Goal: Task Accomplishment & Management: Manage account settings

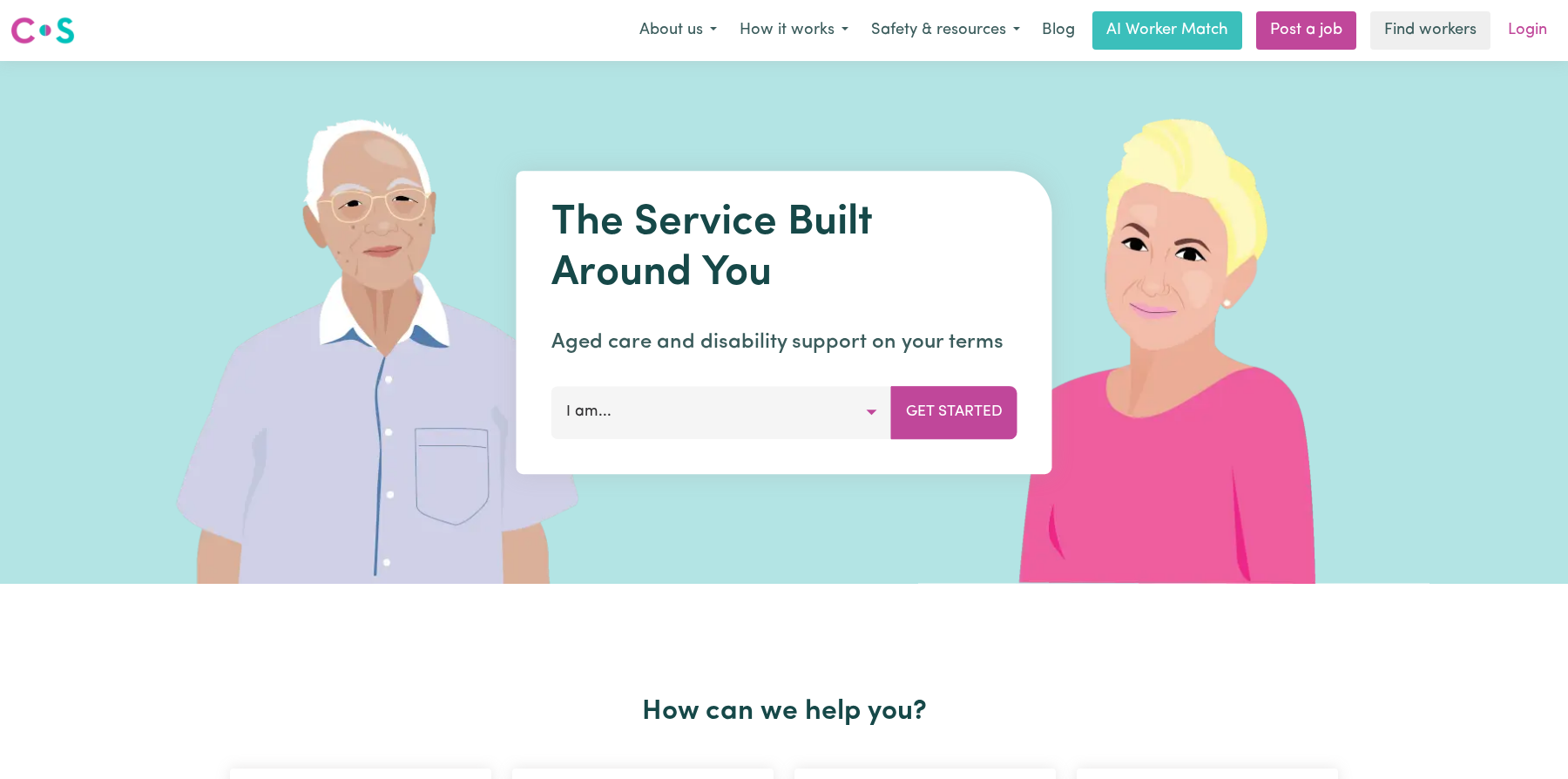
click at [1532, 42] on link "Login" at bounding box center [1527, 31] width 60 height 39
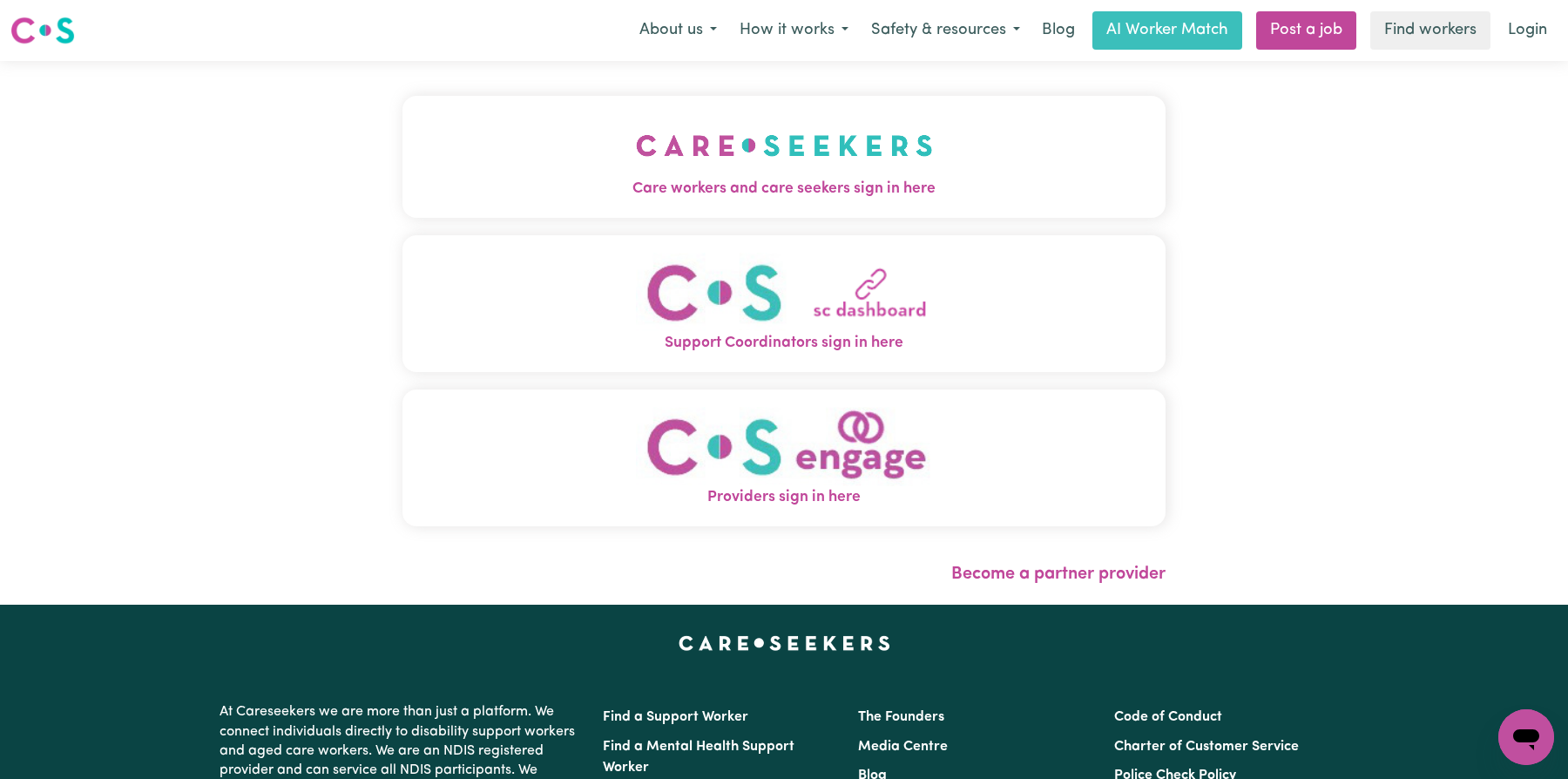
click at [782, 191] on span "Care workers and care seekers sign in here" at bounding box center [784, 188] width 763 height 22
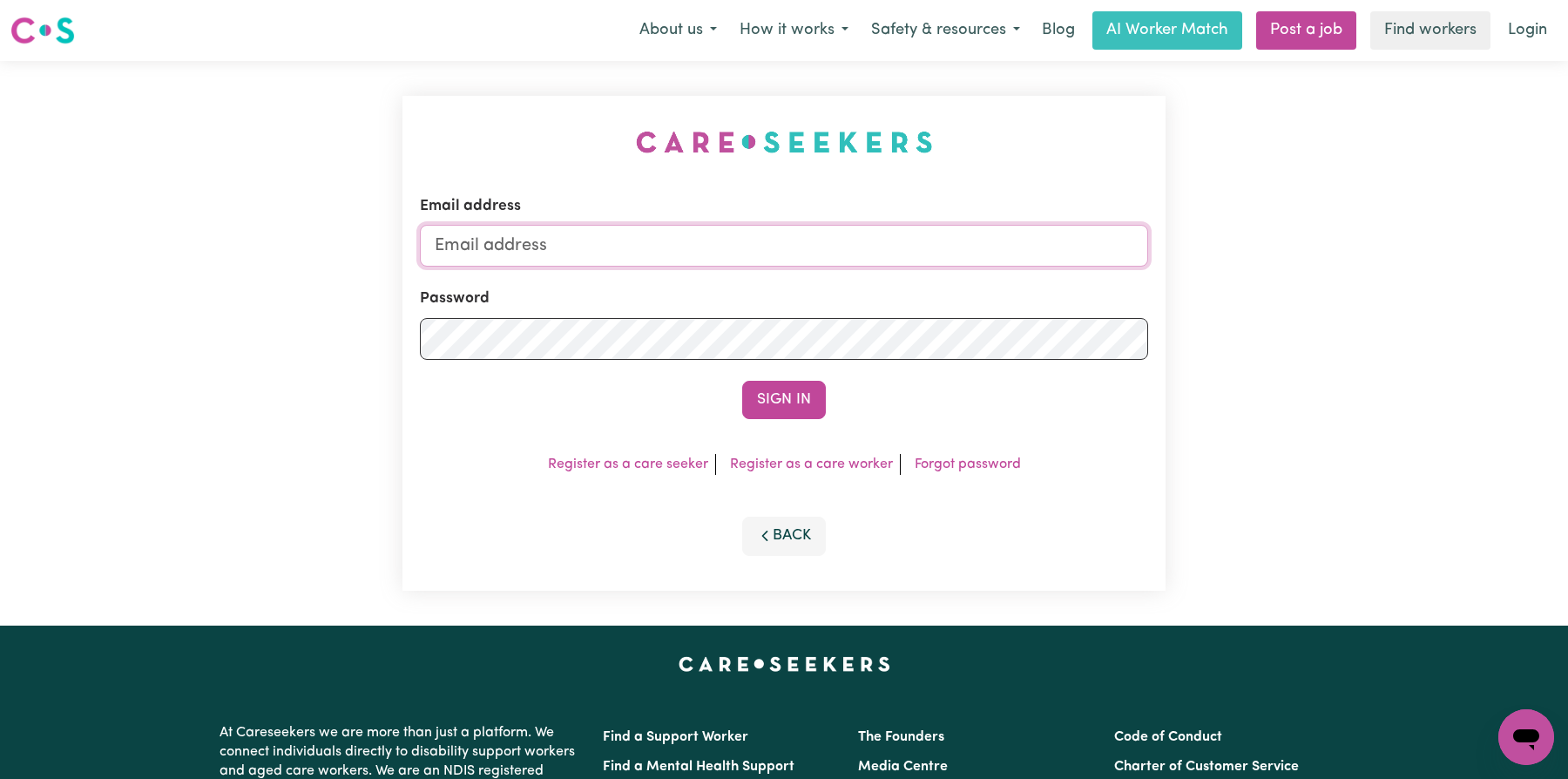
type input "[EMAIL_ADDRESS][DOMAIN_NAME]"
click at [791, 258] on input "[EMAIL_ADDRESS][DOMAIN_NAME]" at bounding box center [784, 245] width 729 height 42
click at [794, 396] on button "Sign In" at bounding box center [784, 401] width 84 height 39
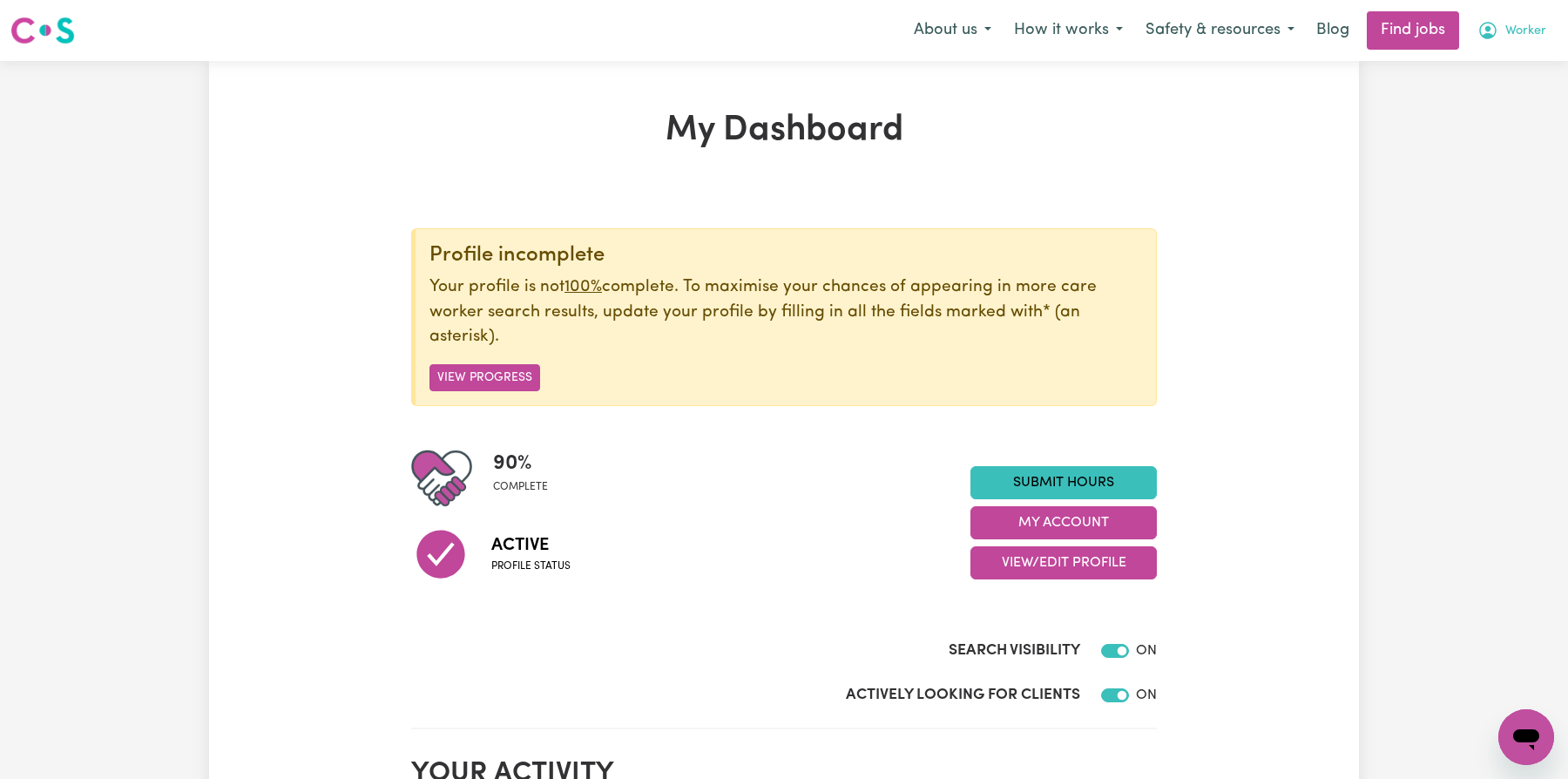
click at [1503, 32] on button "Worker" at bounding box center [1512, 31] width 92 height 37
click at [1473, 132] on link "Logout" at bounding box center [1488, 133] width 138 height 33
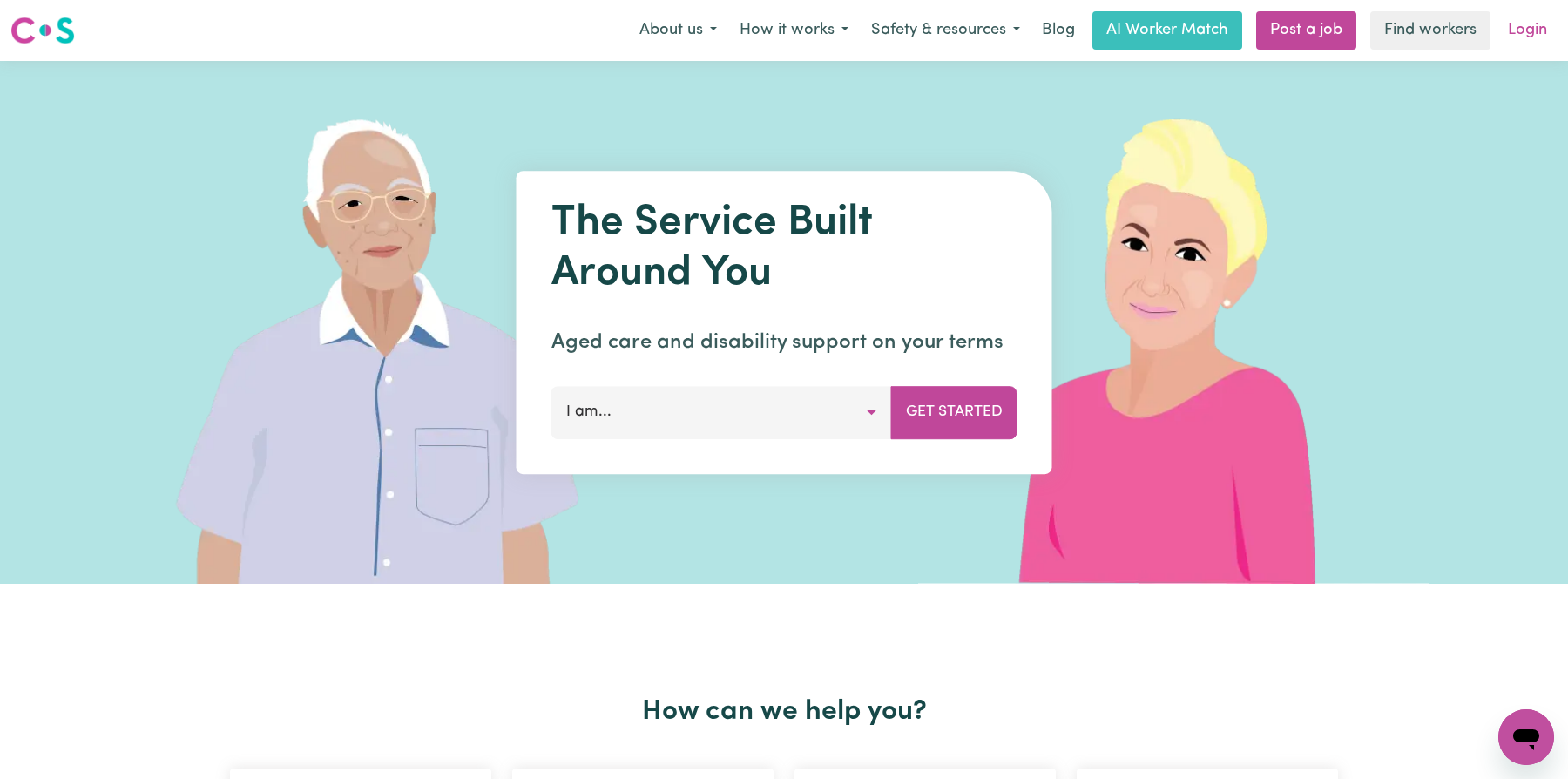
click at [1524, 45] on link "Login" at bounding box center [1527, 31] width 60 height 39
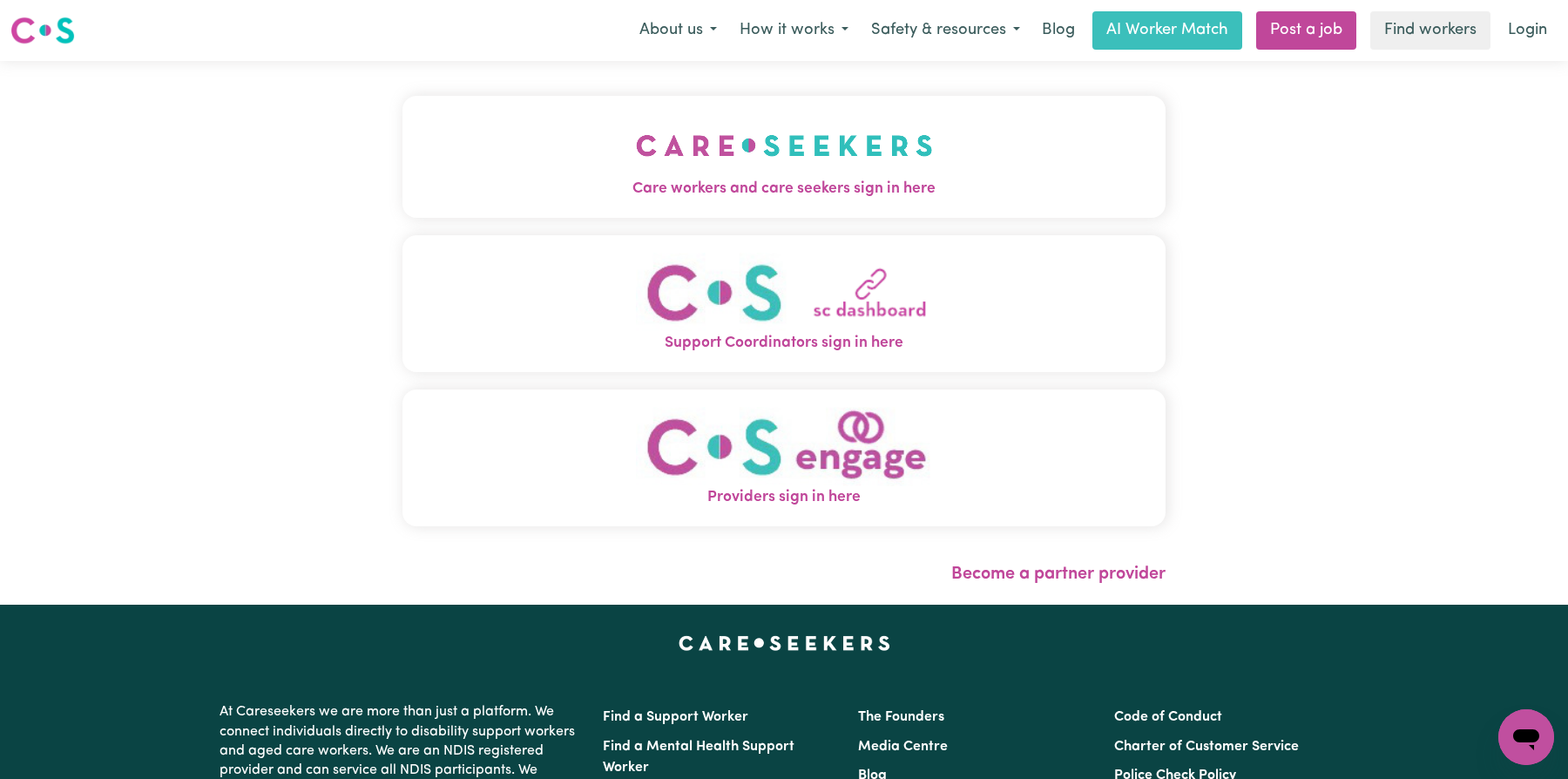
click at [799, 156] on img "Care workers and care seekers sign in here" at bounding box center [784, 145] width 297 height 65
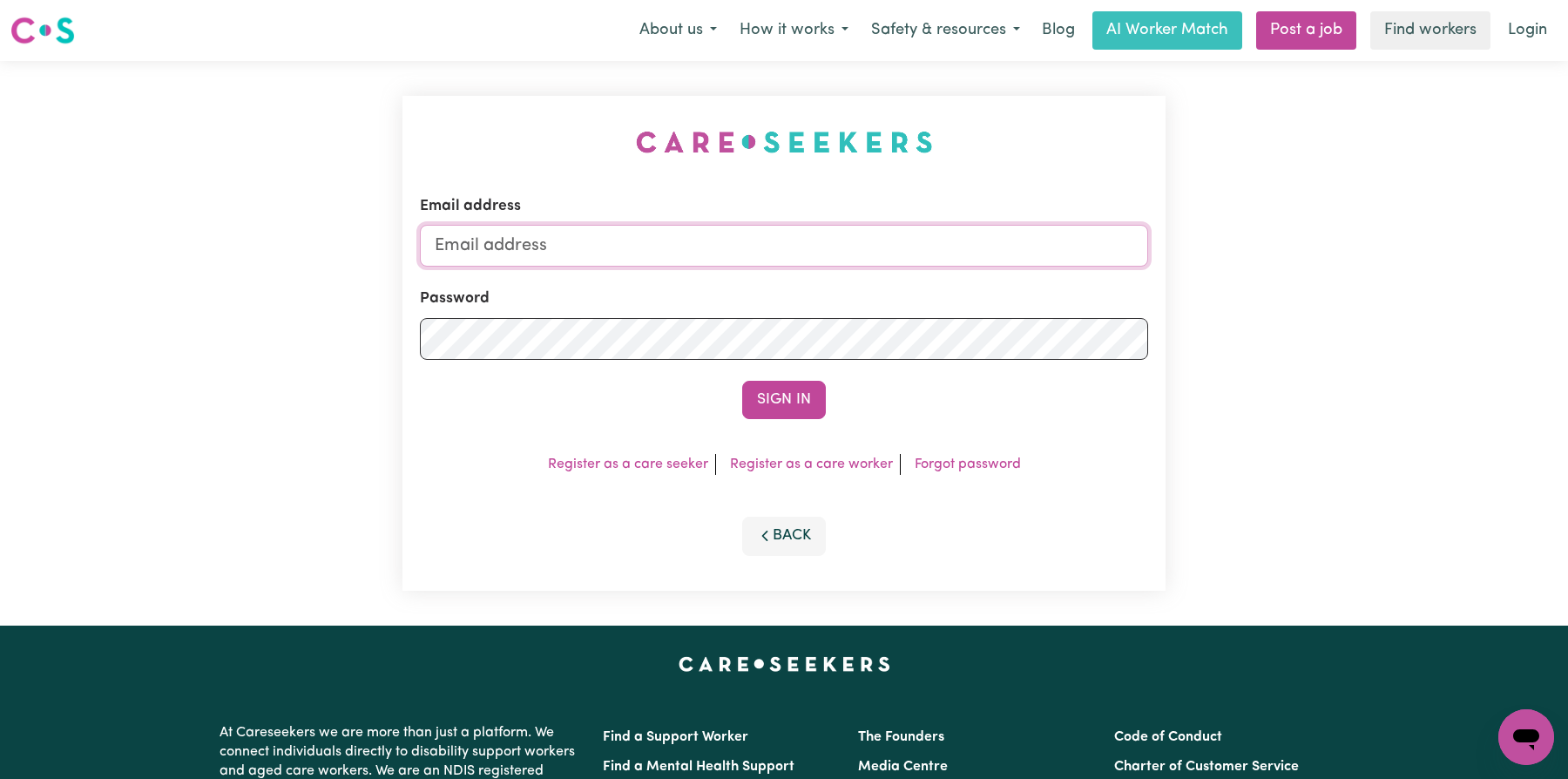
type input "[EMAIL_ADDRESS][DOMAIN_NAME]"
click at [793, 401] on button "Sign In" at bounding box center [784, 401] width 84 height 39
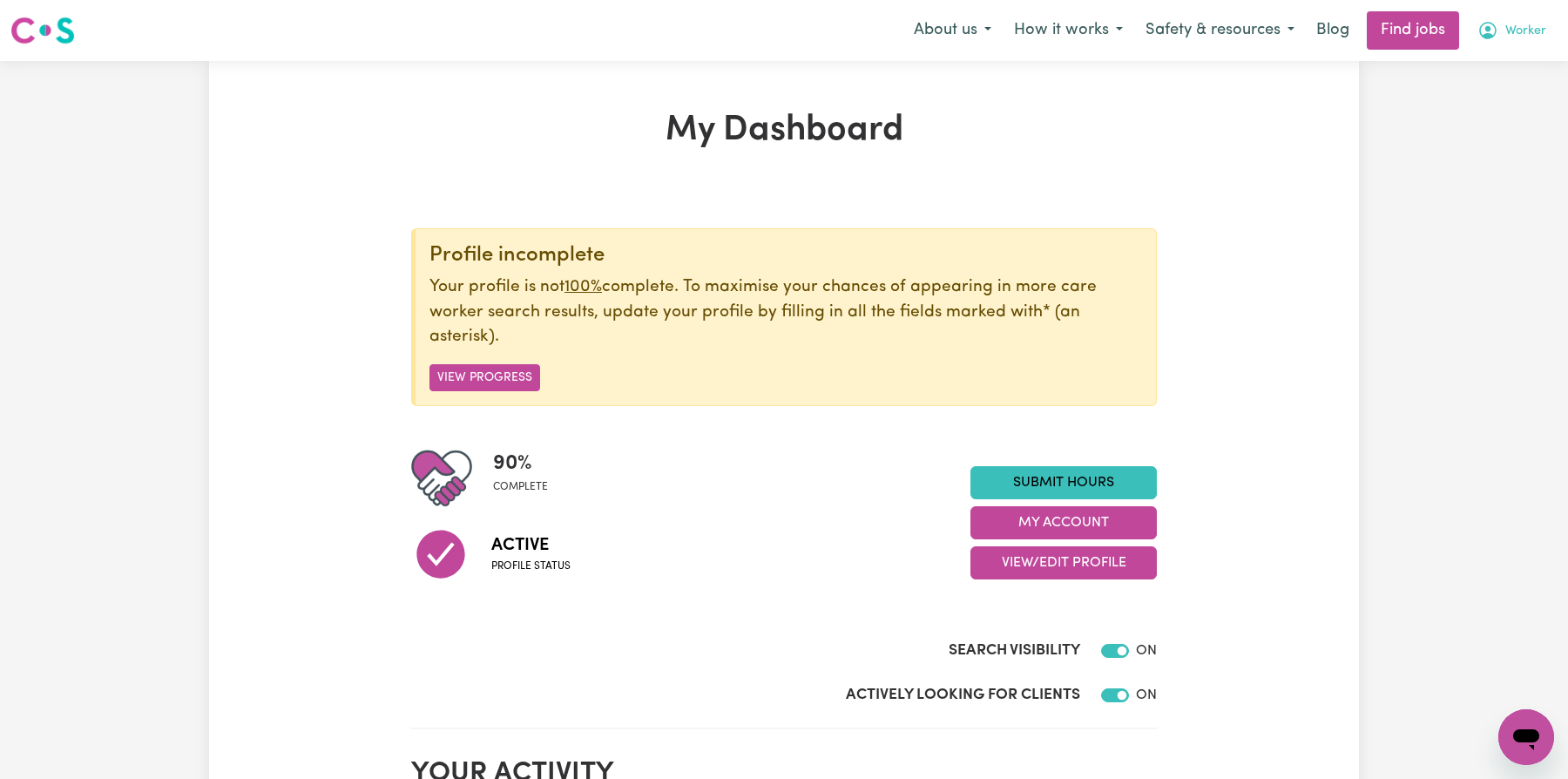
click at [1520, 39] on span "Worker" at bounding box center [1526, 32] width 41 height 19
click at [1491, 67] on link "My Account" at bounding box center [1488, 68] width 138 height 33
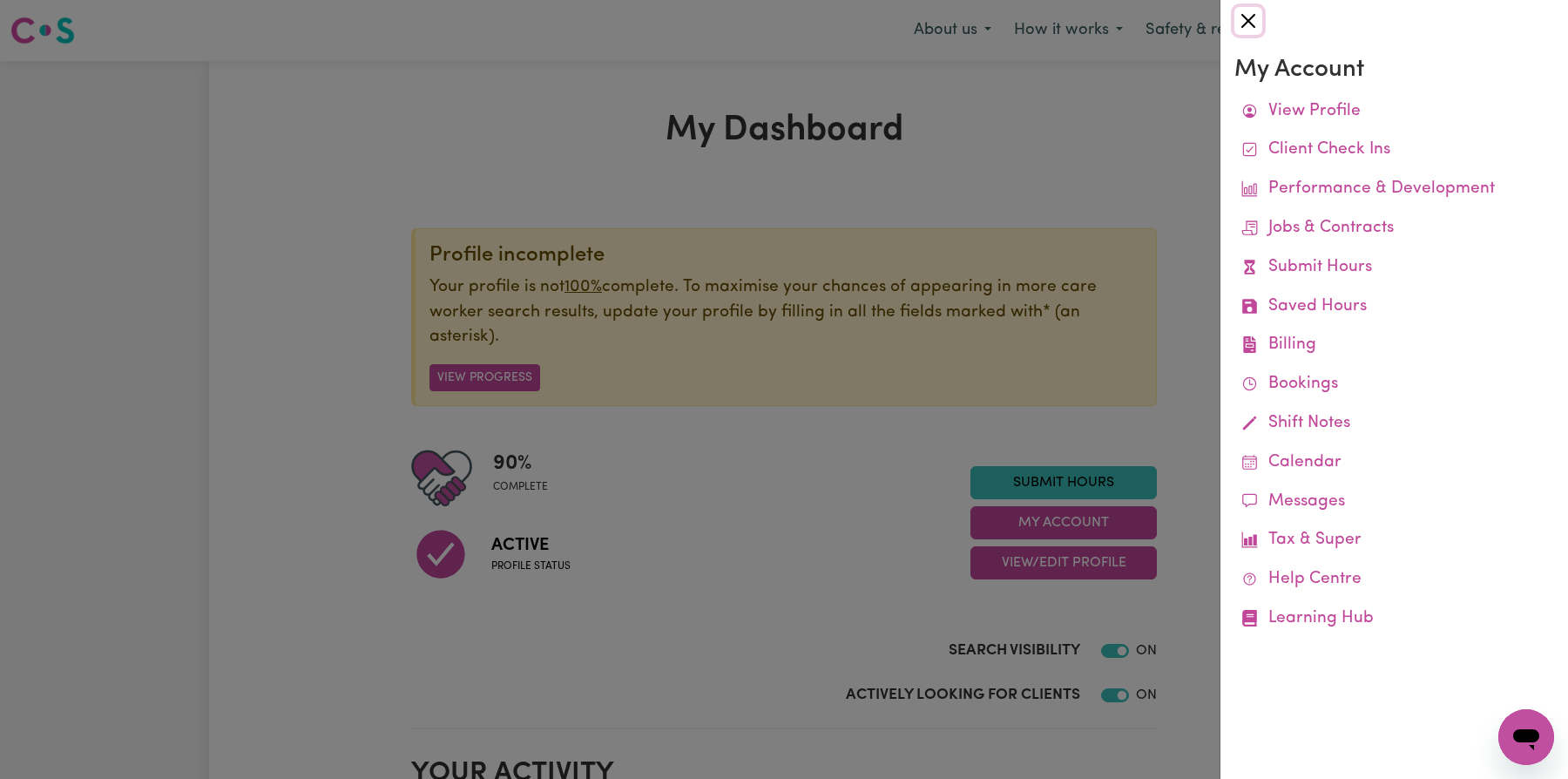
click at [1253, 14] on button "Close" at bounding box center [1248, 20] width 28 height 28
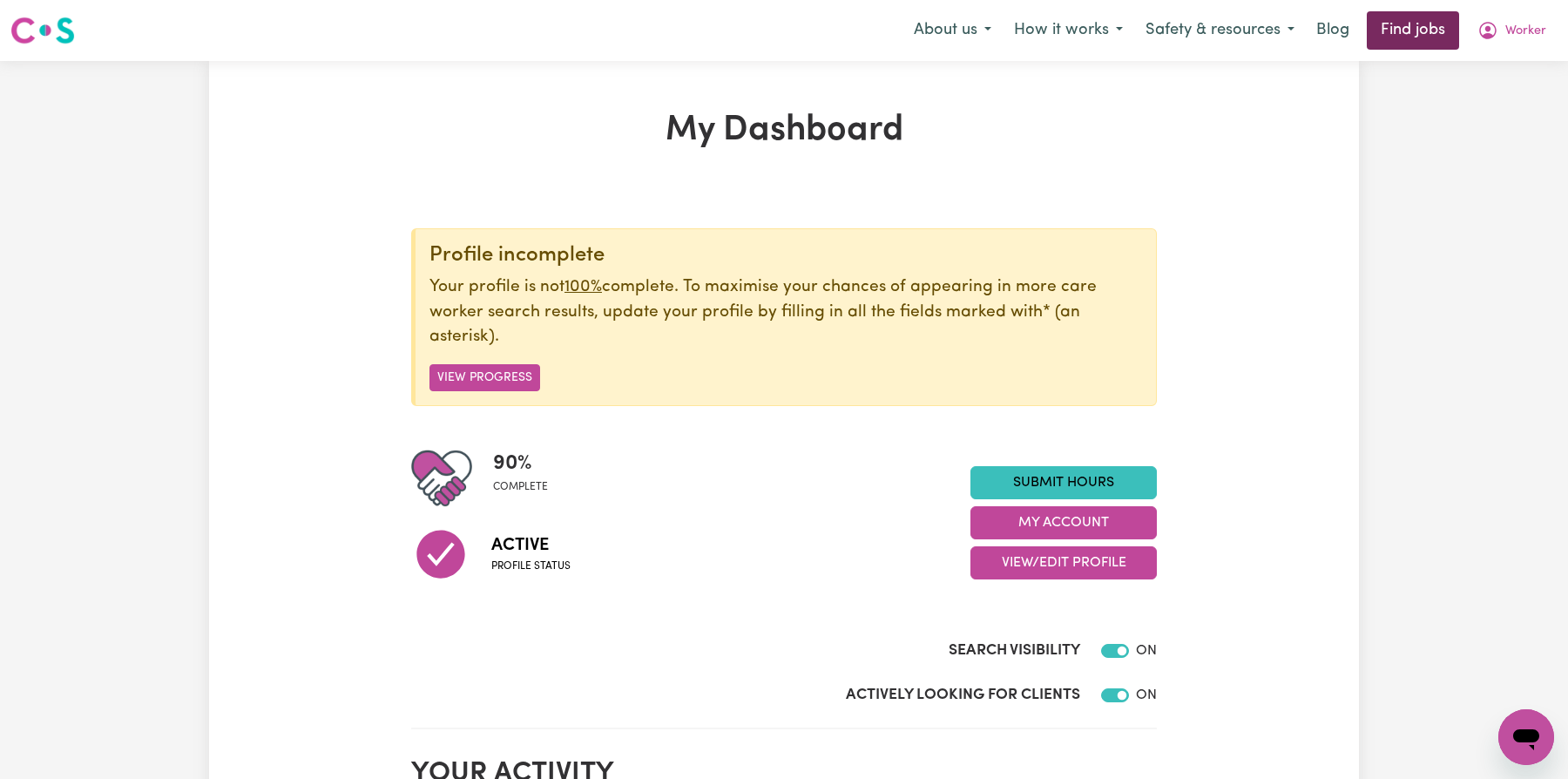
click at [1455, 28] on link "Find jobs" at bounding box center [1414, 31] width 93 height 39
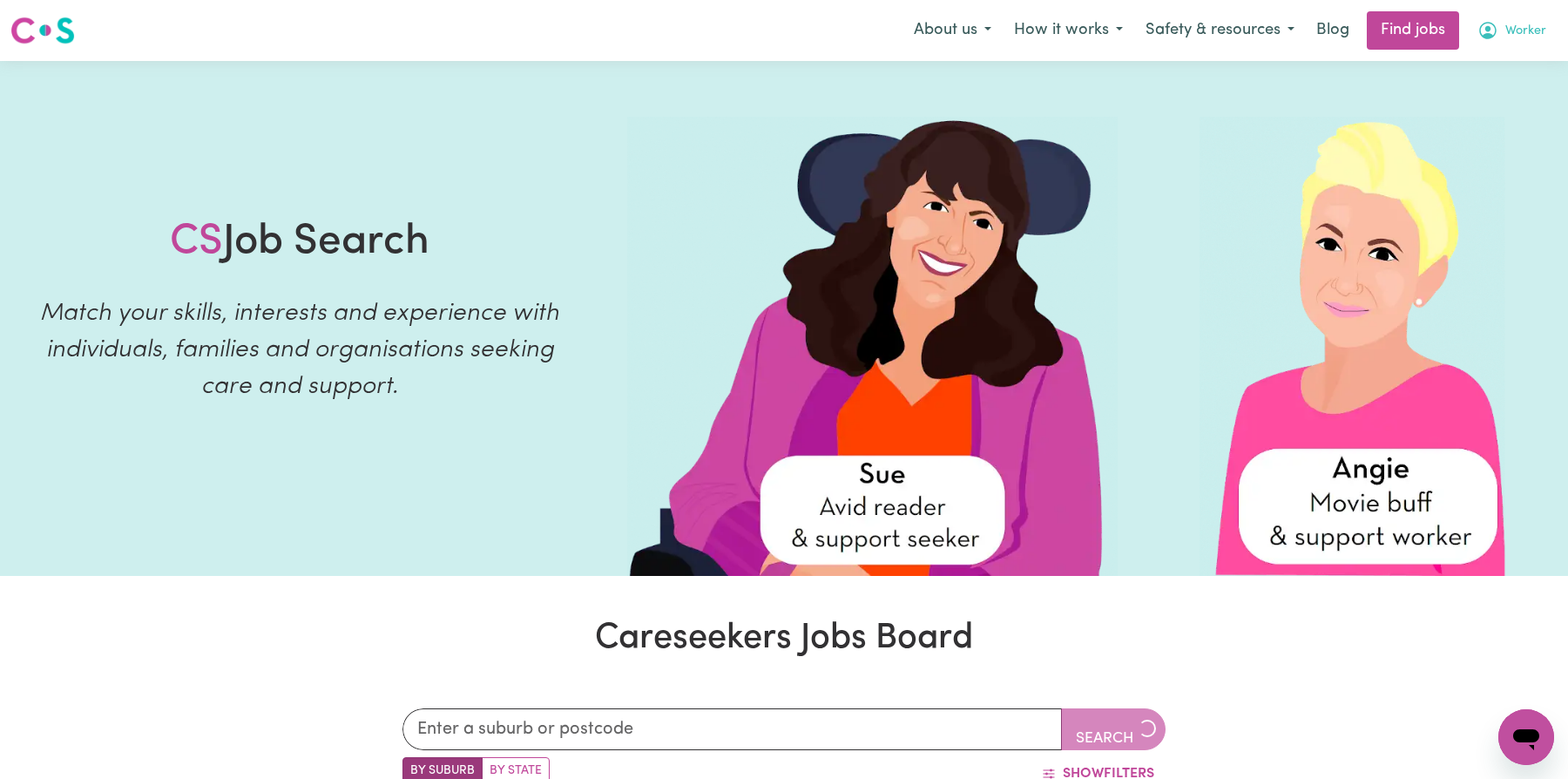
click at [1521, 14] on button "Worker" at bounding box center [1512, 31] width 92 height 37
click at [1462, 128] on link "Logout" at bounding box center [1488, 133] width 138 height 33
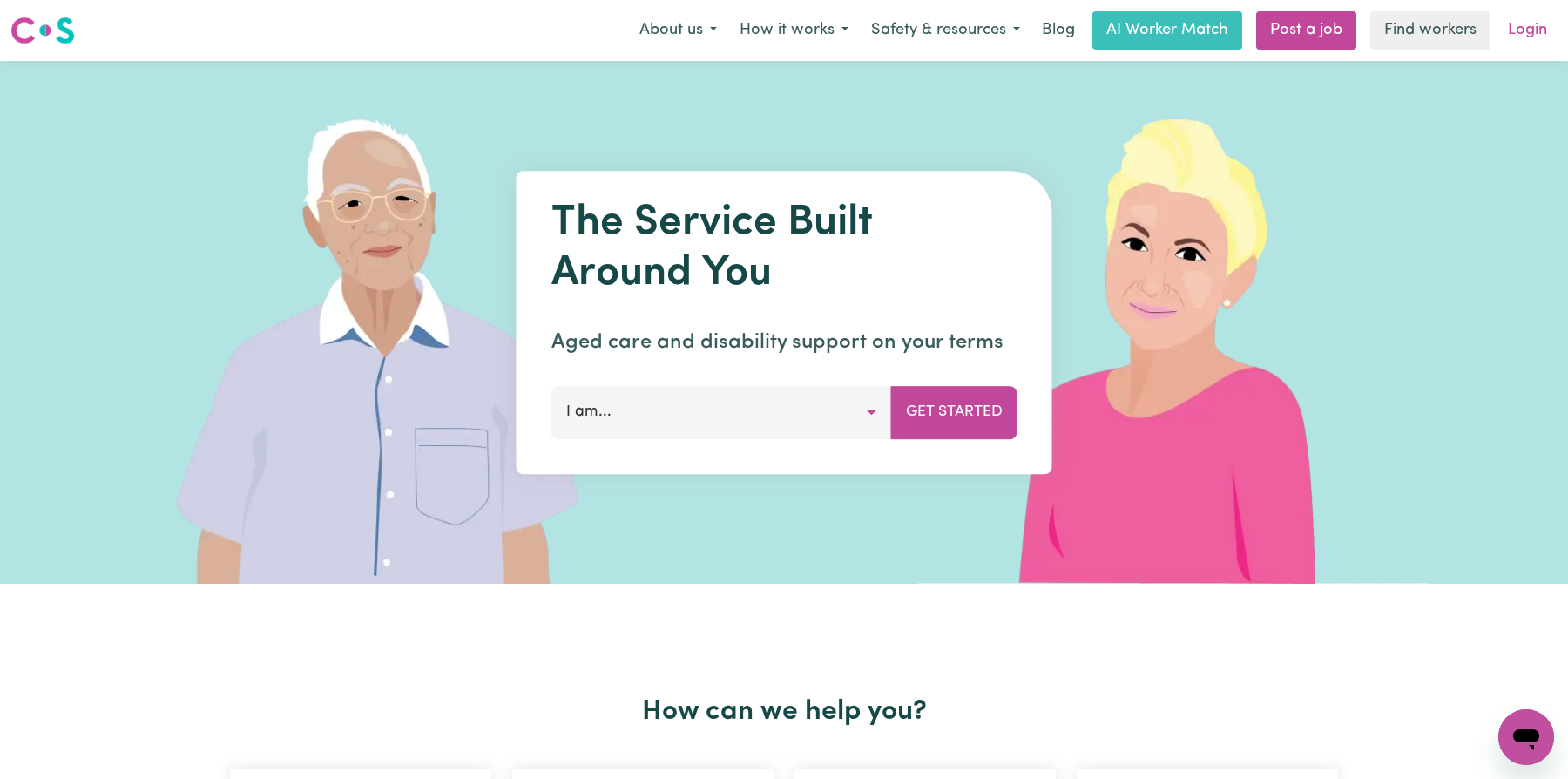
click at [1542, 28] on link "Login" at bounding box center [1527, 31] width 60 height 39
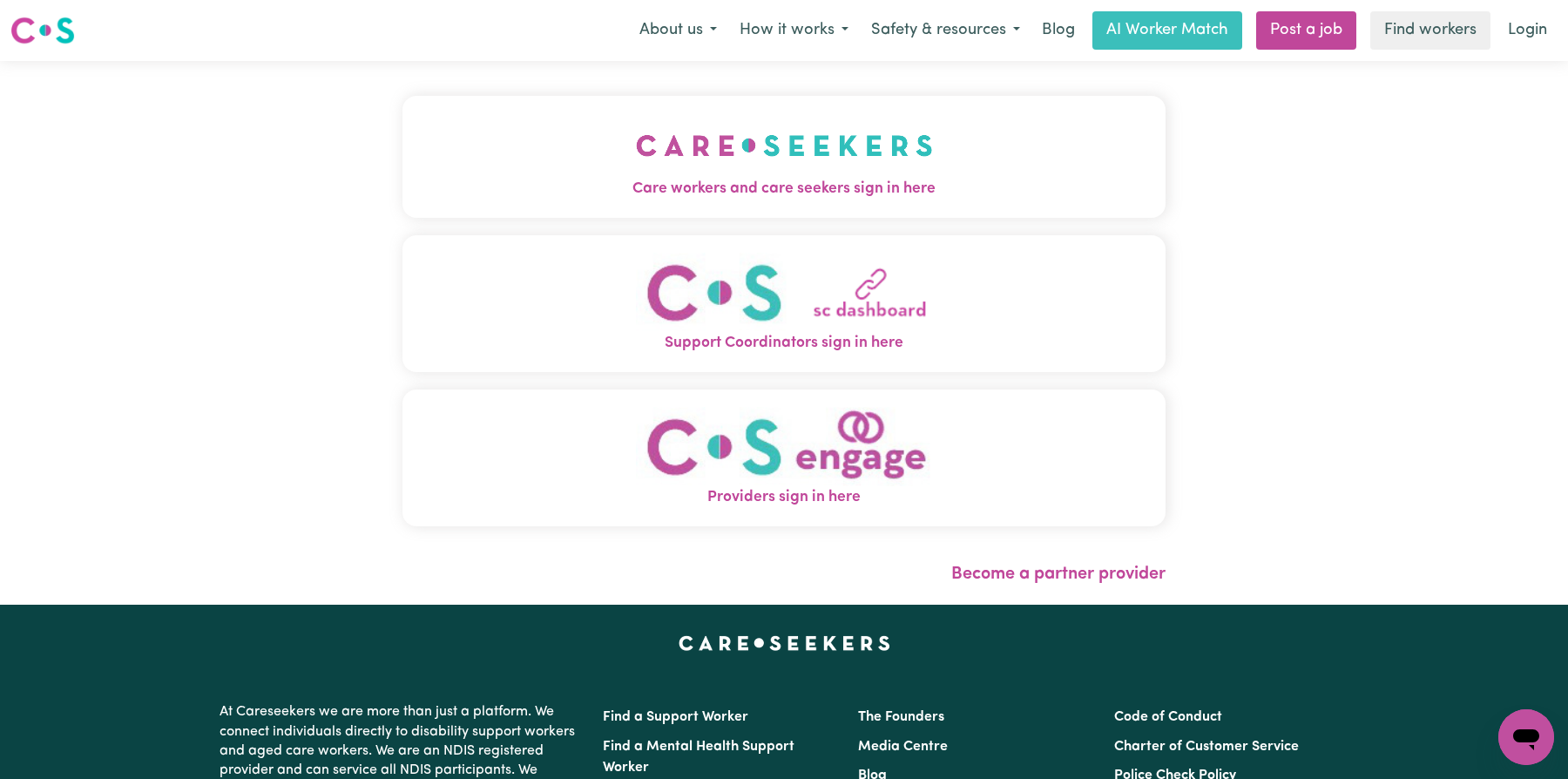
click at [746, 153] on img "Care workers and care seekers sign in here" at bounding box center [784, 145] width 297 height 65
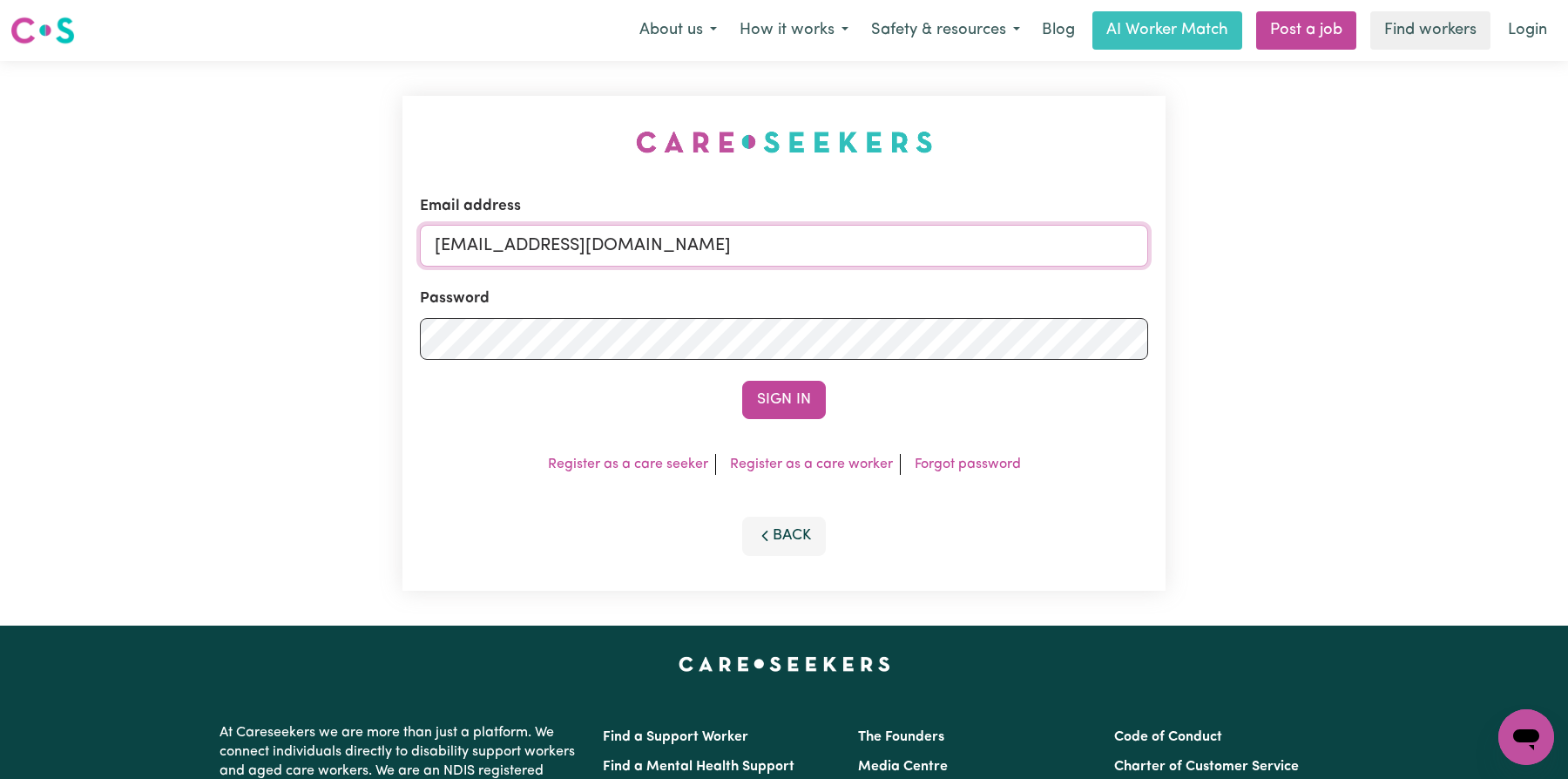
click at [831, 244] on input "[EMAIL_ADDRESS][DOMAIN_NAME]" at bounding box center [784, 245] width 729 height 42
click at [778, 236] on input "ca" at bounding box center [784, 245] width 729 height 42
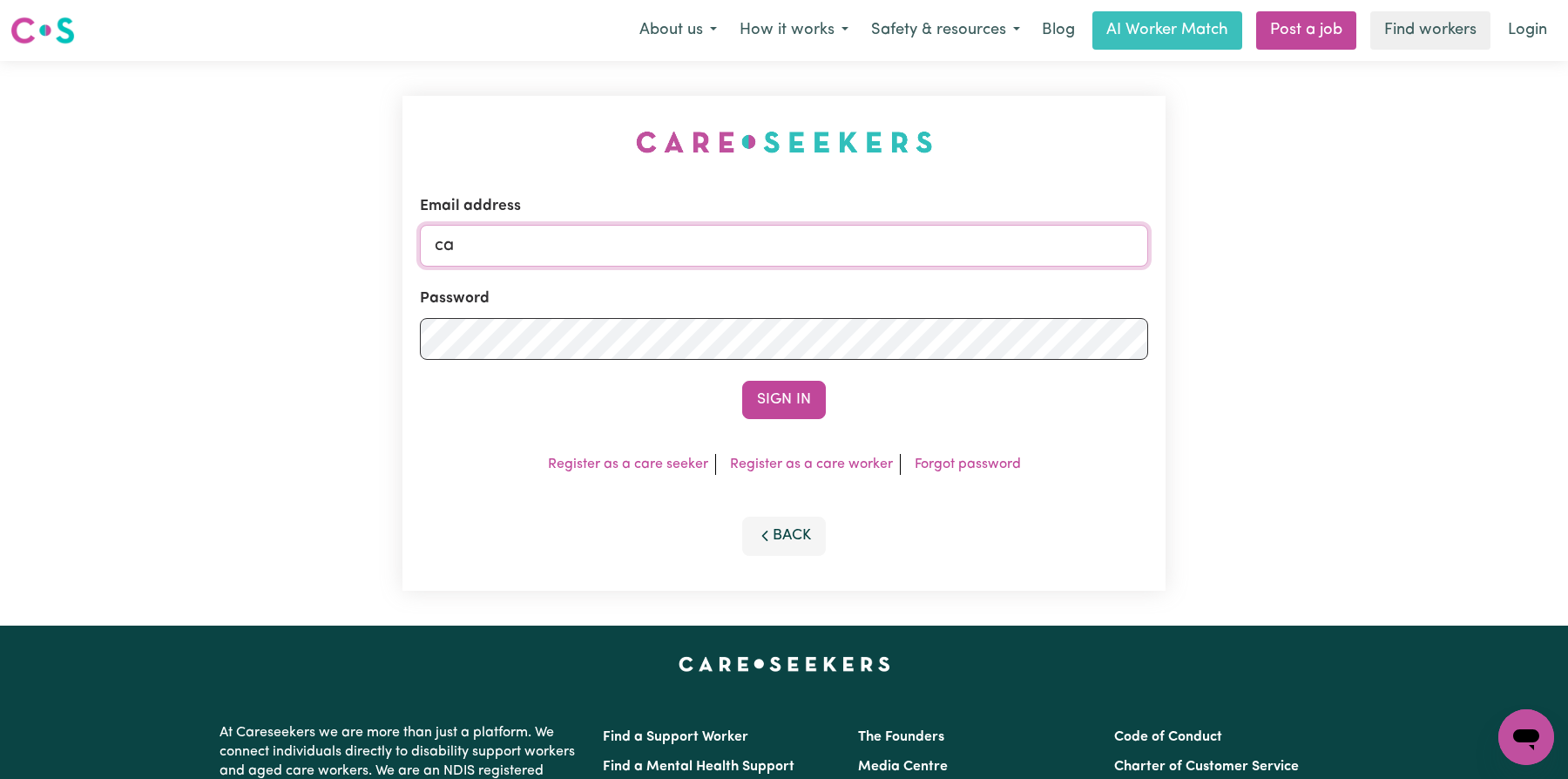
click at [778, 236] on input "ca" at bounding box center [784, 245] width 729 height 42
type input "florenzkeirtcuizon+client@gmail.com"
click at [776, 407] on button "Sign In" at bounding box center [784, 401] width 84 height 39
